Goal: Obtain resource: Obtain resource

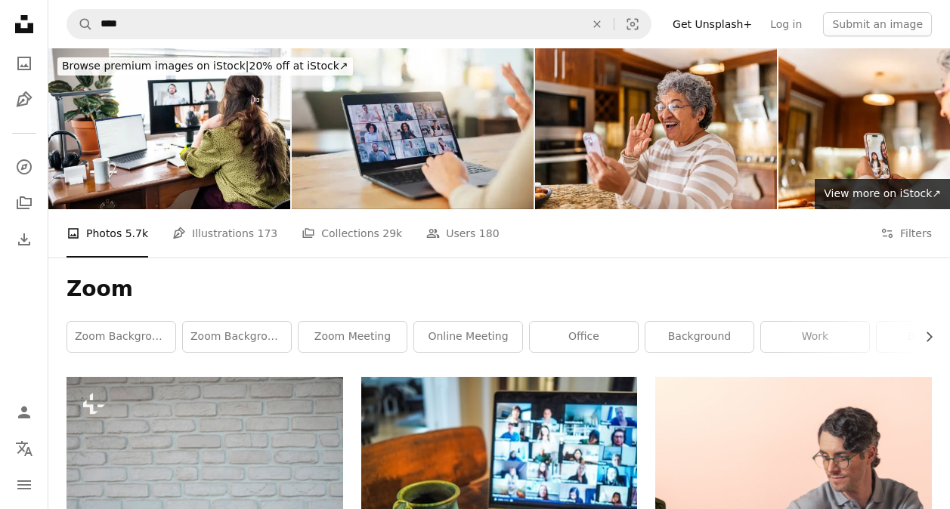
scroll to position [231, 0]
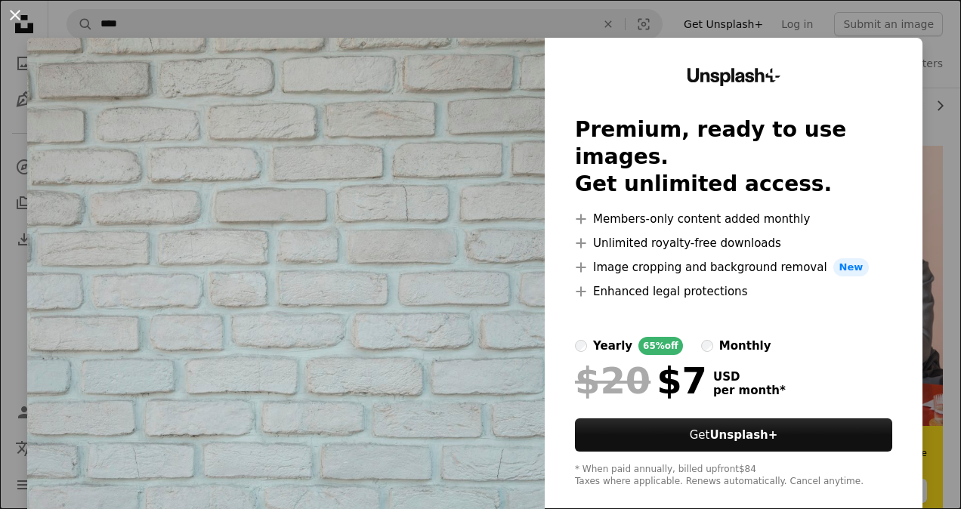
click at [21, 20] on button "An X shape" at bounding box center [15, 15] width 18 height 18
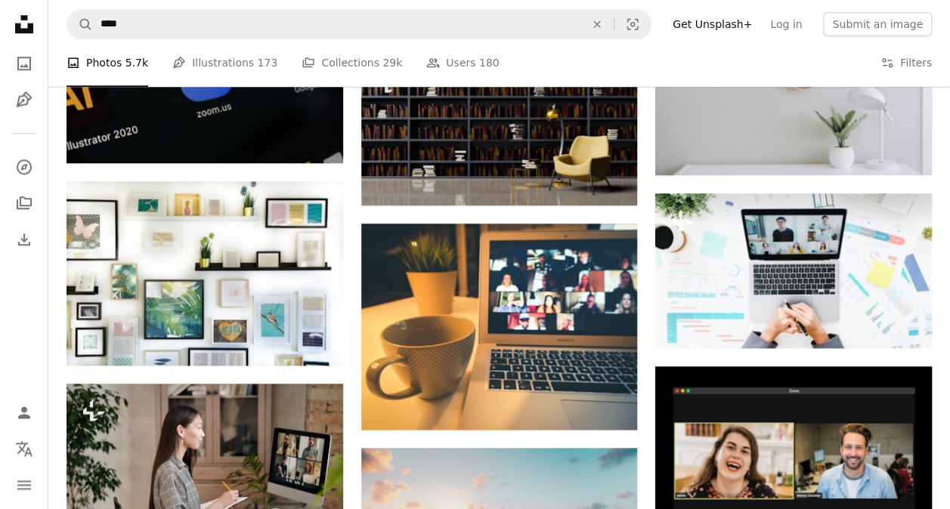
scroll to position [0, 0]
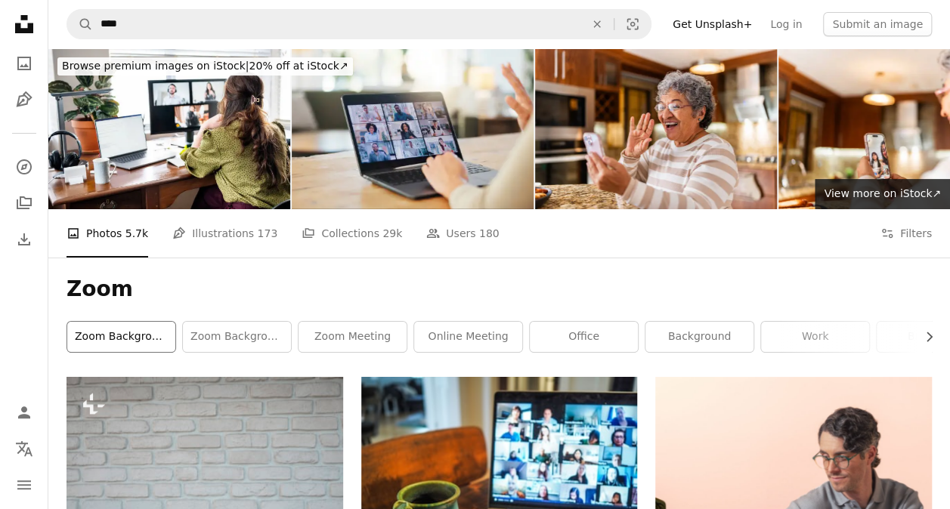
click at [137, 334] on link "zoom background" at bounding box center [121, 337] width 108 height 30
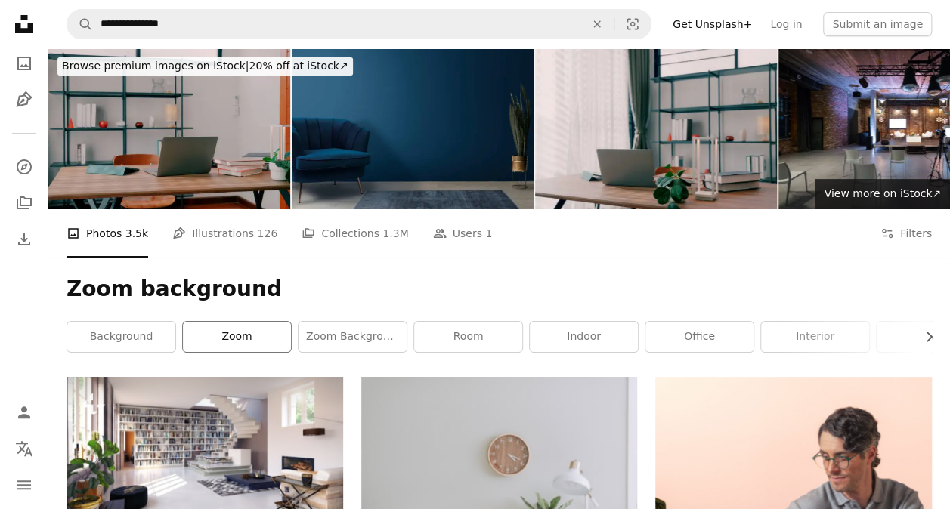
click at [225, 332] on link "zoom" at bounding box center [237, 337] width 108 height 30
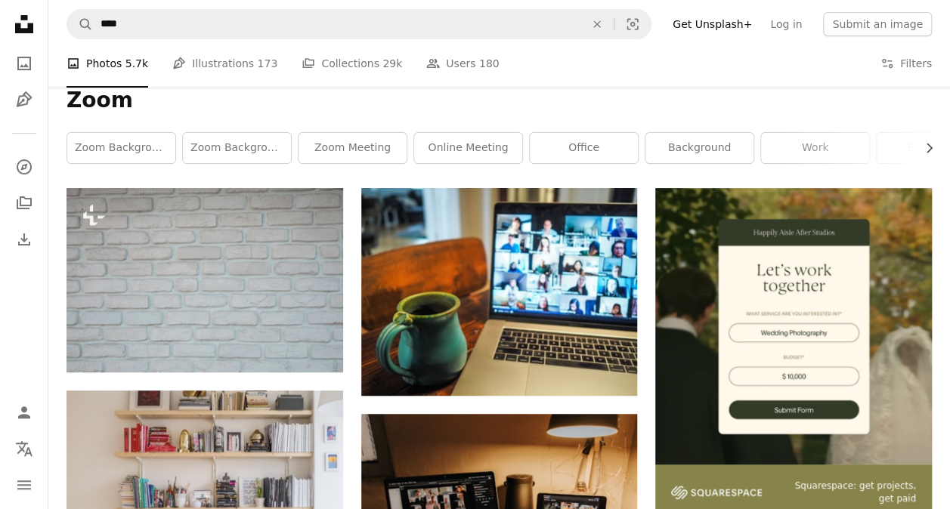
scroll to position [124, 0]
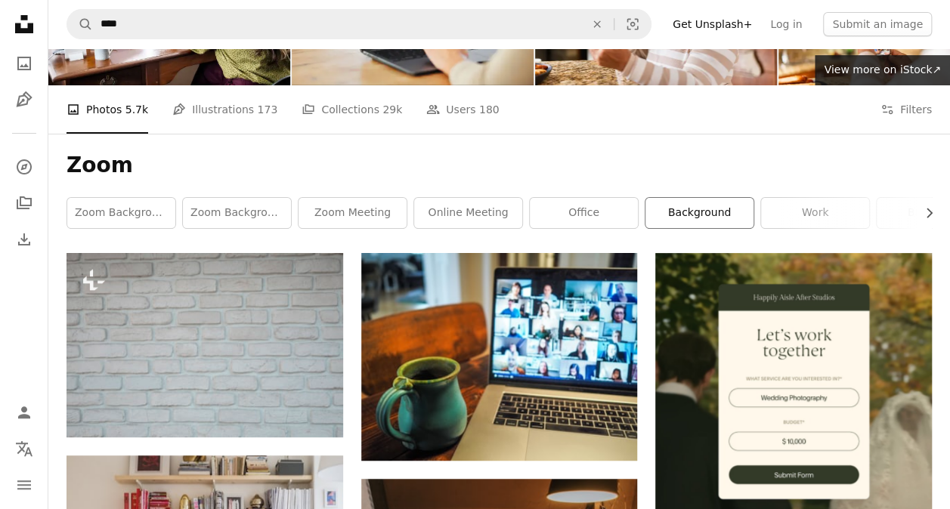
click at [694, 213] on link "background" at bounding box center [699, 213] width 108 height 30
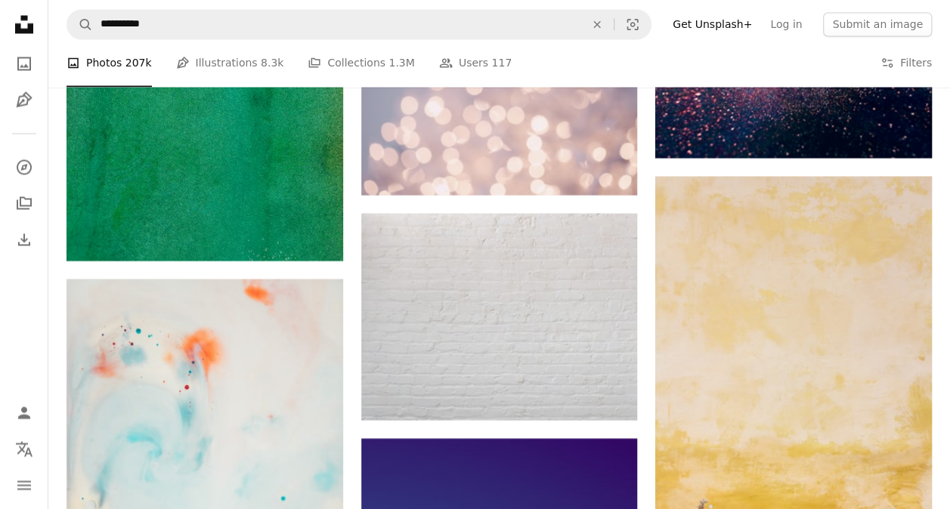
scroll to position [1348, 0]
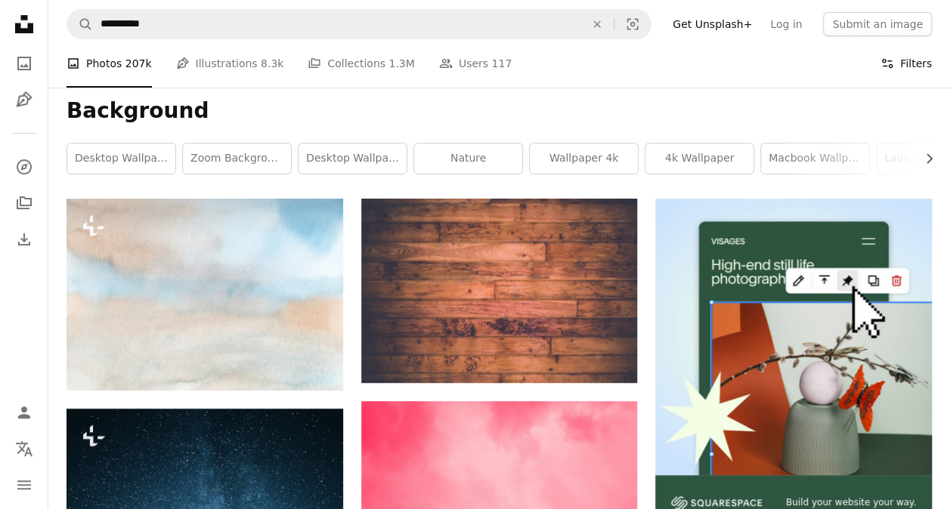
scroll to position [175, 0]
